Goal: Transaction & Acquisition: Register for event/course

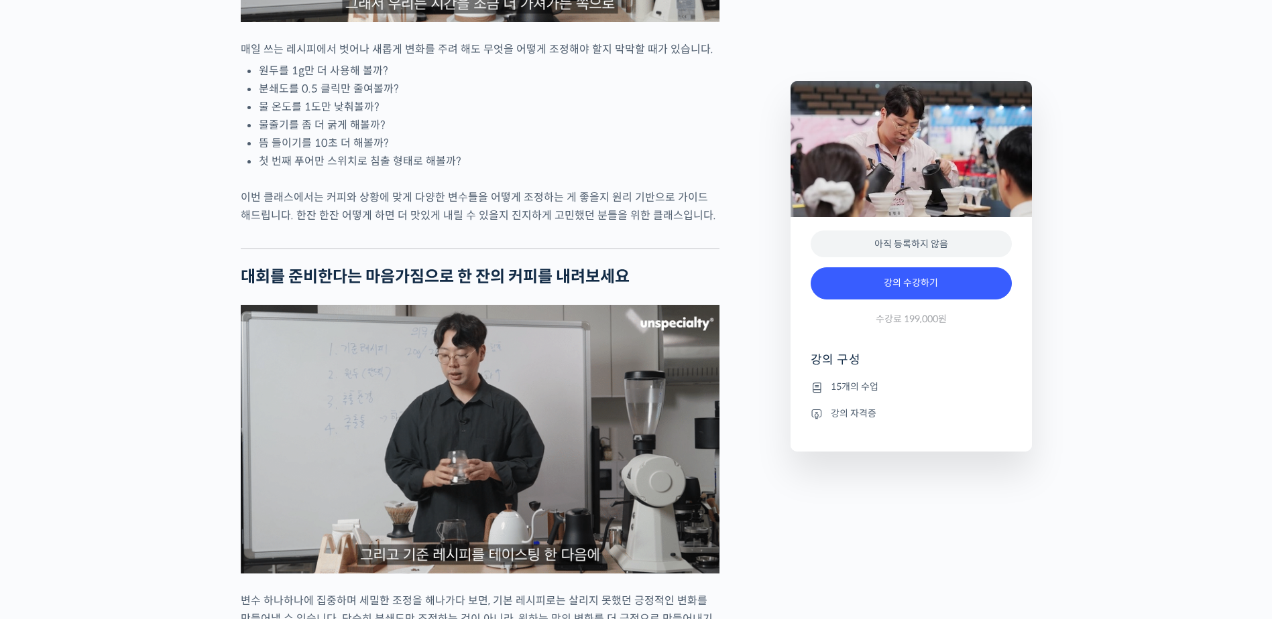
scroll to position [1944, 0]
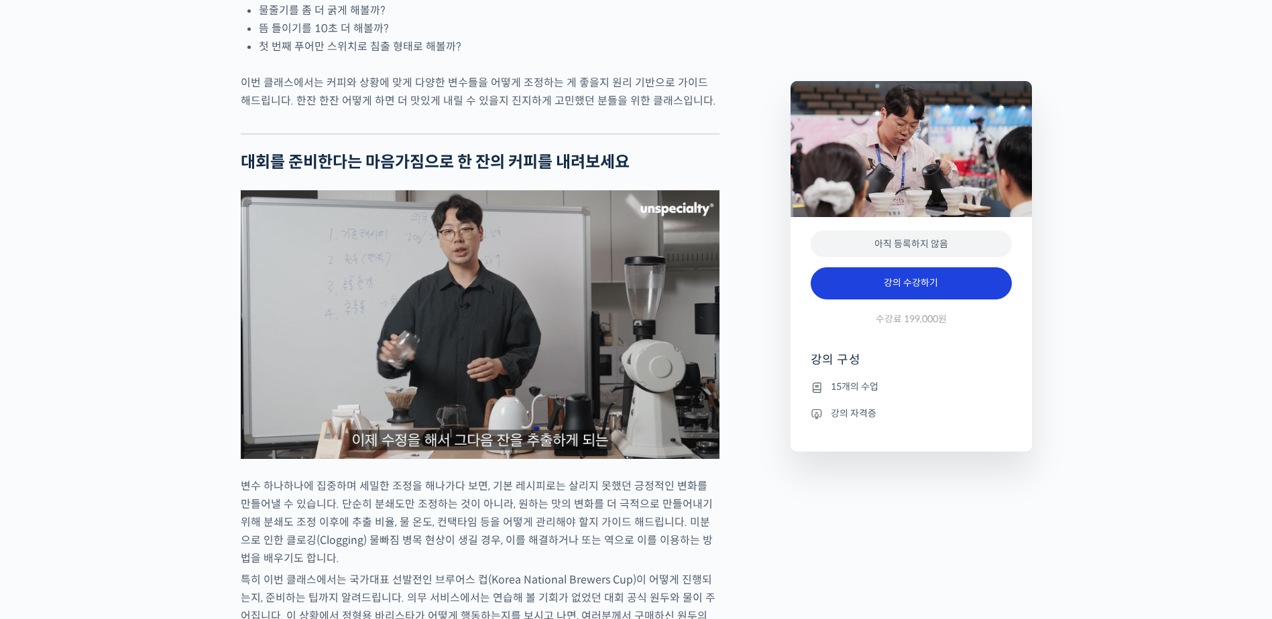
click at [979, 292] on link "강의 수강하기" at bounding box center [911, 284] width 201 height 32
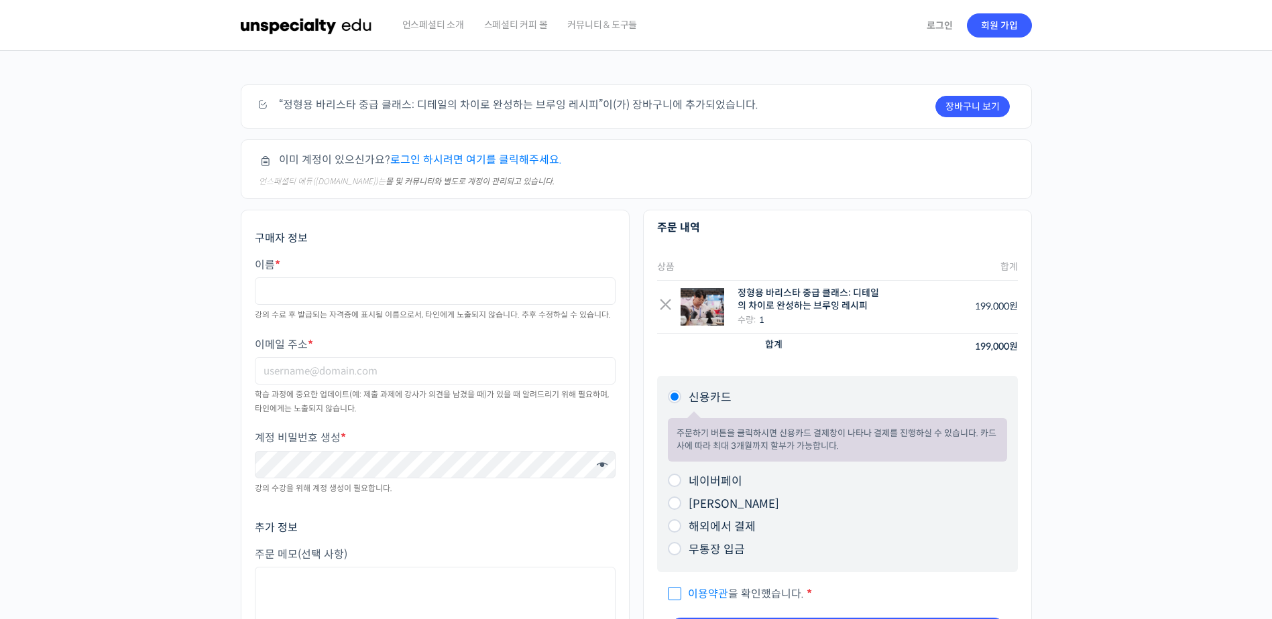
click at [1057, 438] on div "주문하기 장바구니 보기 “정형용 바리스타 중급 클래스: 디테일의 차이로 완성하는 브루잉 레시피”이(가) 장바구니에 추가되었습니다. 이미 계정이…" at bounding box center [636, 394] width 1272 height 687
click at [833, 234] on h3 "주문 내역" at bounding box center [837, 228] width 361 height 15
